Goal: Information Seeking & Learning: Learn about a topic

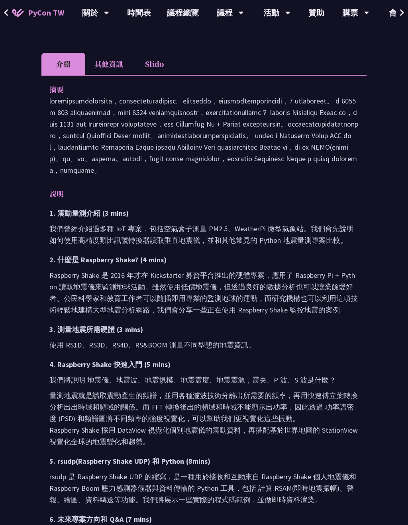
scroll to position [223, 0]
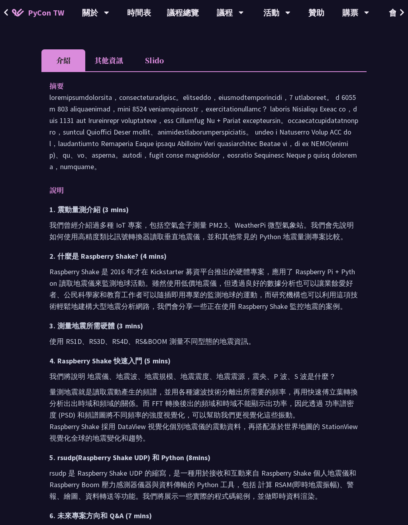
click at [116, 67] on li "其他資訊" at bounding box center [108, 61] width 47 height 22
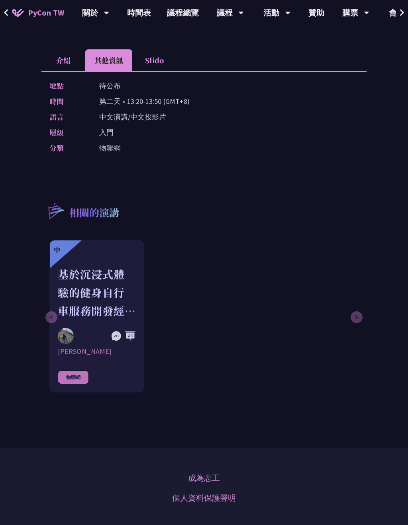
click at [154, 64] on li "Slido" at bounding box center [154, 60] width 44 height 22
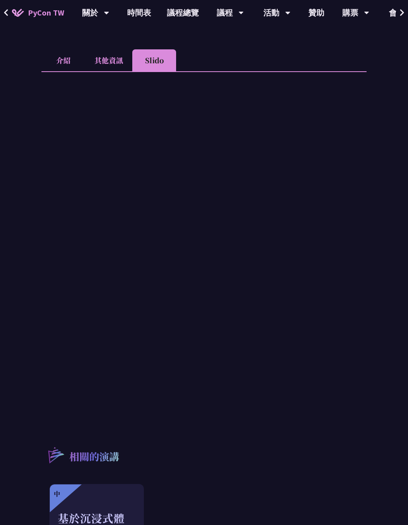
click at [72, 57] on li "介紹" at bounding box center [63, 60] width 44 height 22
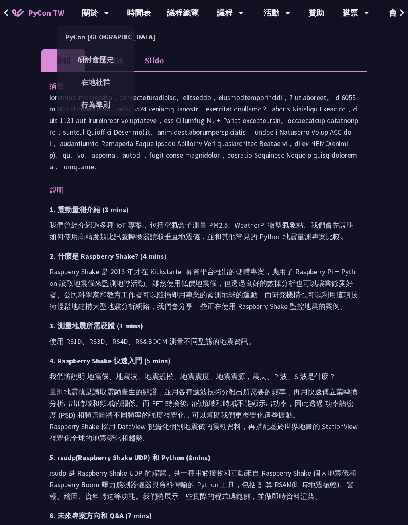
click at [137, 14] on link "時間表" at bounding box center [139, 12] width 40 height 25
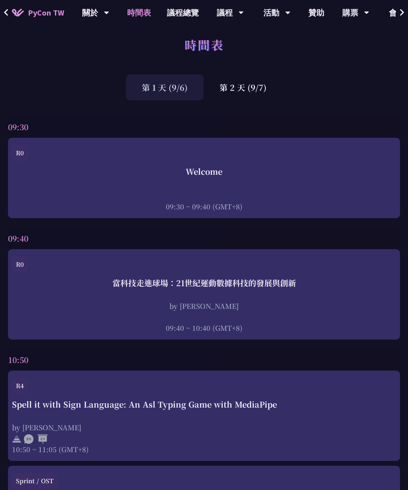
click at [250, 89] on div "第 2 天 (9/7)" at bounding box center [243, 88] width 79 height 26
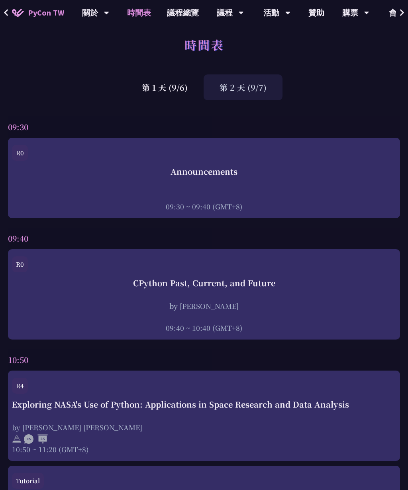
click at [176, 95] on div "第 1 天 (9/6)" at bounding box center [165, 87] width 78 height 26
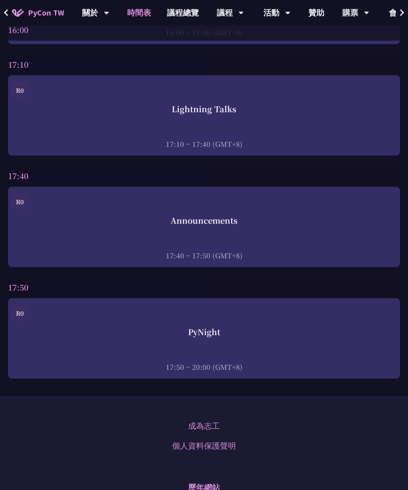
scroll to position [3018, 0]
click at [232, 336] on div "PyNight" at bounding box center [204, 333] width 384 height 12
click at [76, 339] on div "PyNight" at bounding box center [204, 333] width 384 height 12
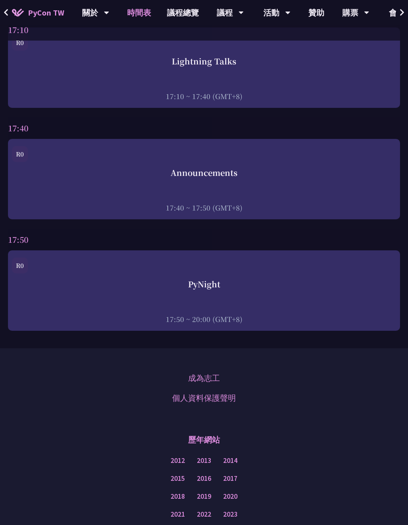
click at [274, 308] on div "PyNight 17:50 ~ 20:00 (GMT+8)" at bounding box center [204, 302] width 384 height 46
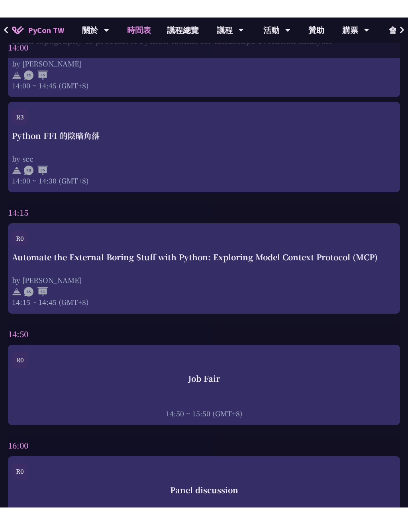
scroll to position [2542, 0]
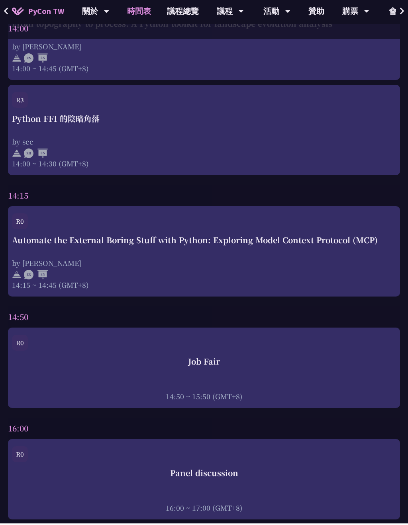
click at [60, 248] on div "Automate the External Boring Stuff with Python: Exploring Model Context Protoco…" at bounding box center [204, 242] width 384 height 12
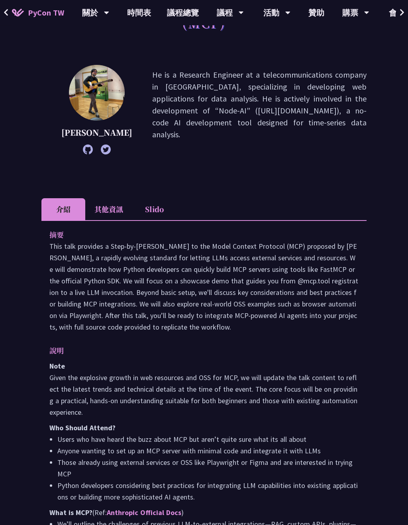
scroll to position [100, 0]
click at [14, 10] on img at bounding box center [18, 13] width 12 height 8
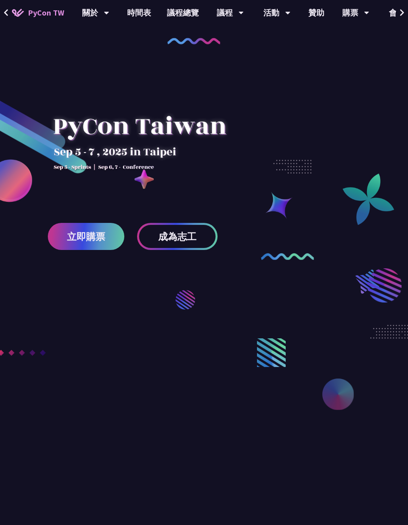
click at [142, 18] on link "時間表" at bounding box center [139, 12] width 40 height 25
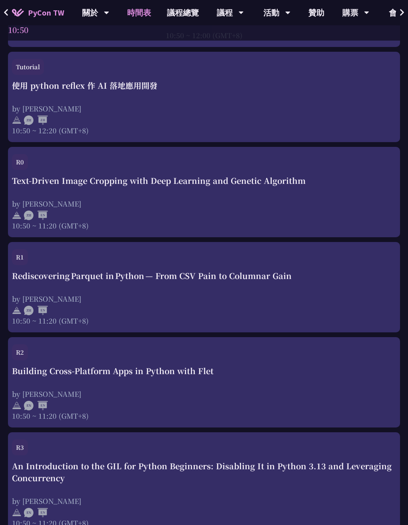
scroll to position [508, 0]
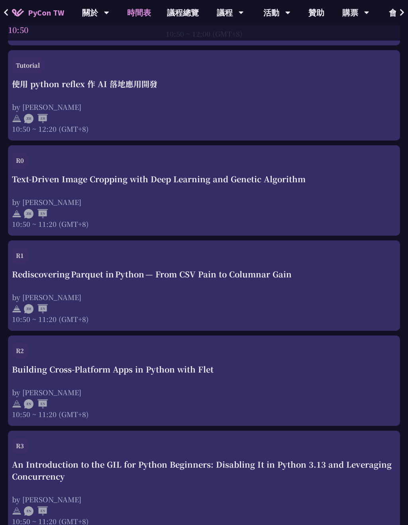
click at [65, 90] on div "使用 python reflex 作 AI 落地應用開發" at bounding box center [204, 84] width 384 height 12
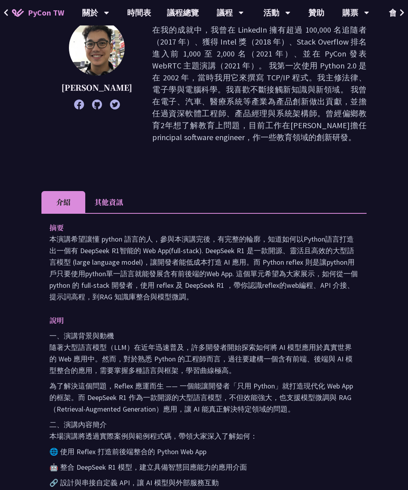
scroll to position [102, 0]
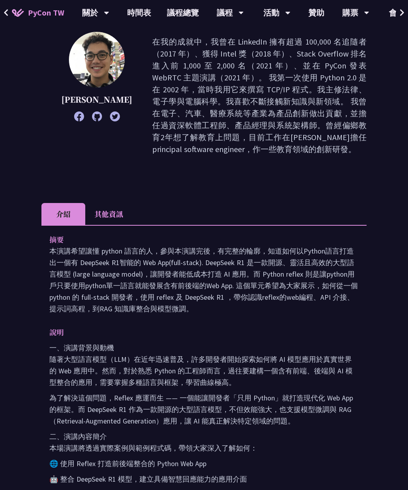
click at [166, 14] on link "議程總覽" at bounding box center [183, 12] width 48 height 25
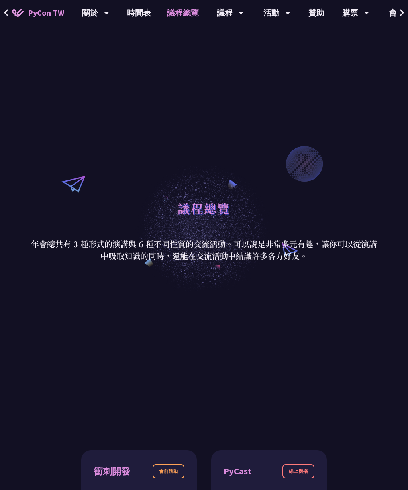
click at [135, 15] on link "時間表" at bounding box center [139, 12] width 40 height 25
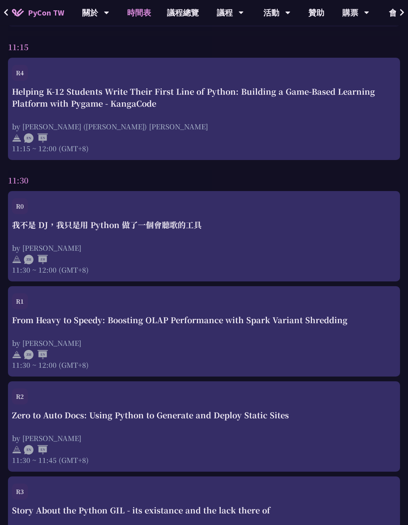
scroll to position [1018, 0]
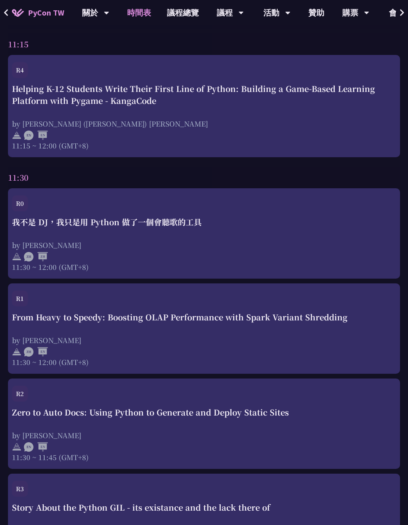
click at [186, 244] on div "by [PERSON_NAME]" at bounding box center [204, 245] width 384 height 10
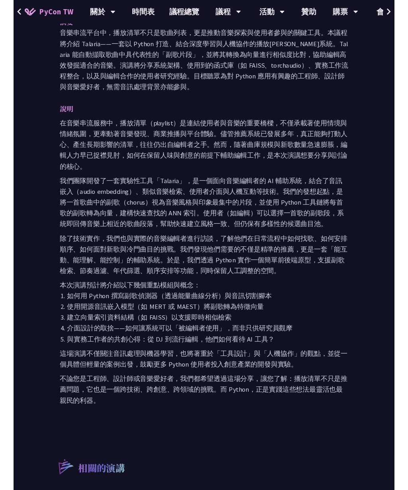
scroll to position [205, 0]
